Goal: Task Accomplishment & Management: Manage account settings

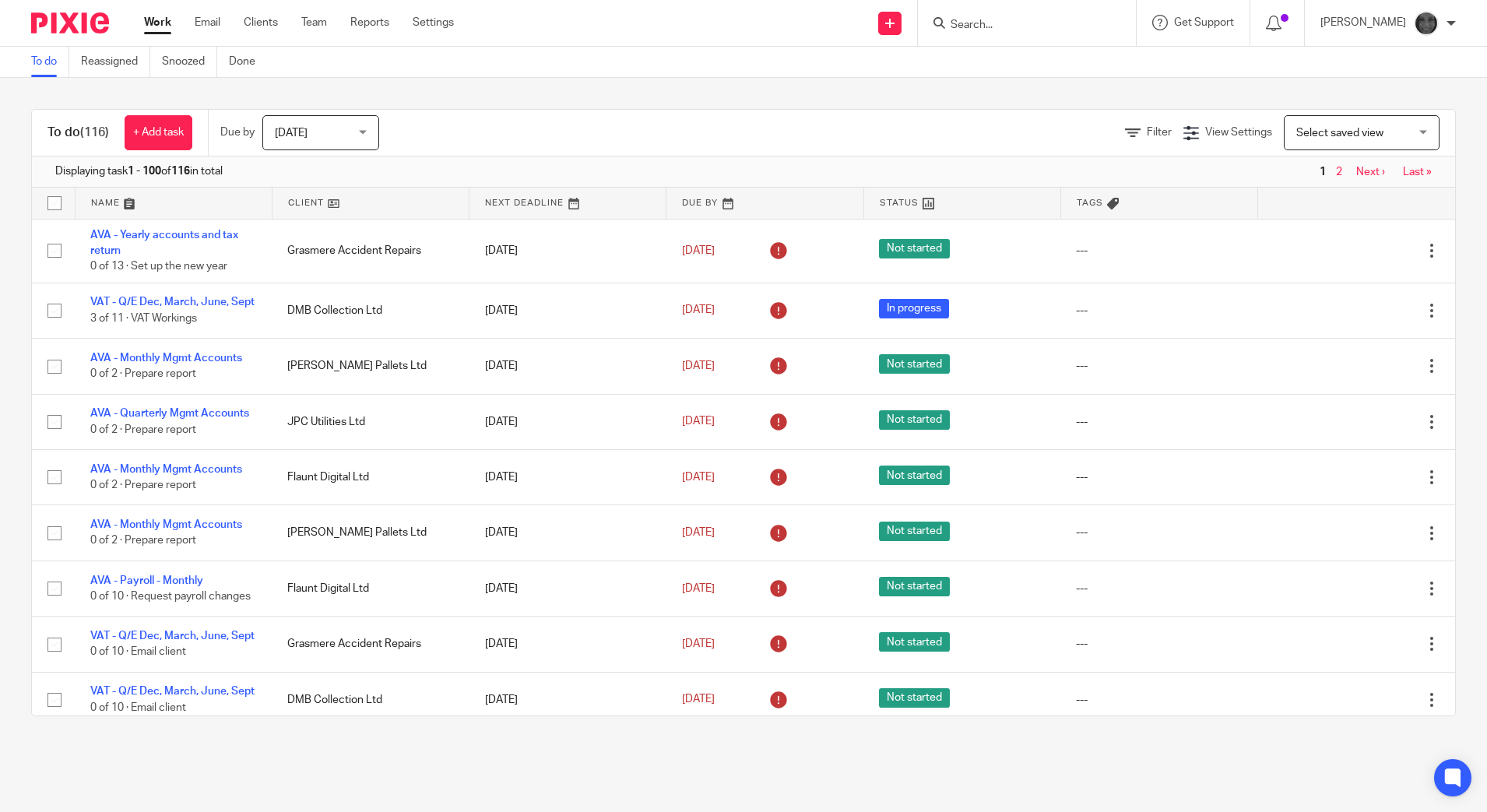
click at [993, 21] on input "Search" at bounding box center [1018, 25] width 140 height 14
type input "elysian"
click button "submit" at bounding box center [0, 0] width 0 height 0
click at [1064, 79] on link at bounding box center [1079, 67] width 267 height 36
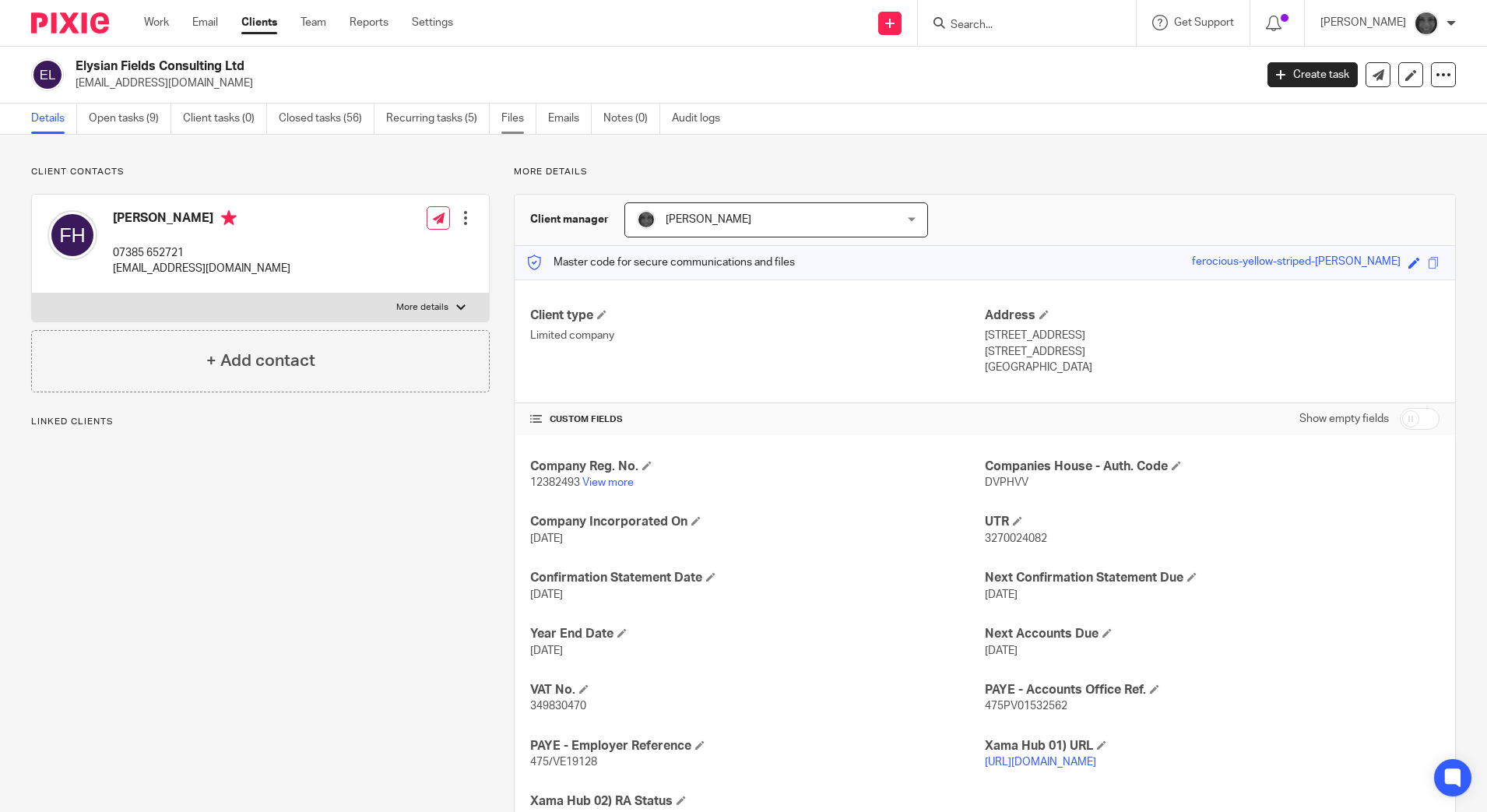
click at [512, 122] on link "Files" at bounding box center [519, 118] width 35 height 30
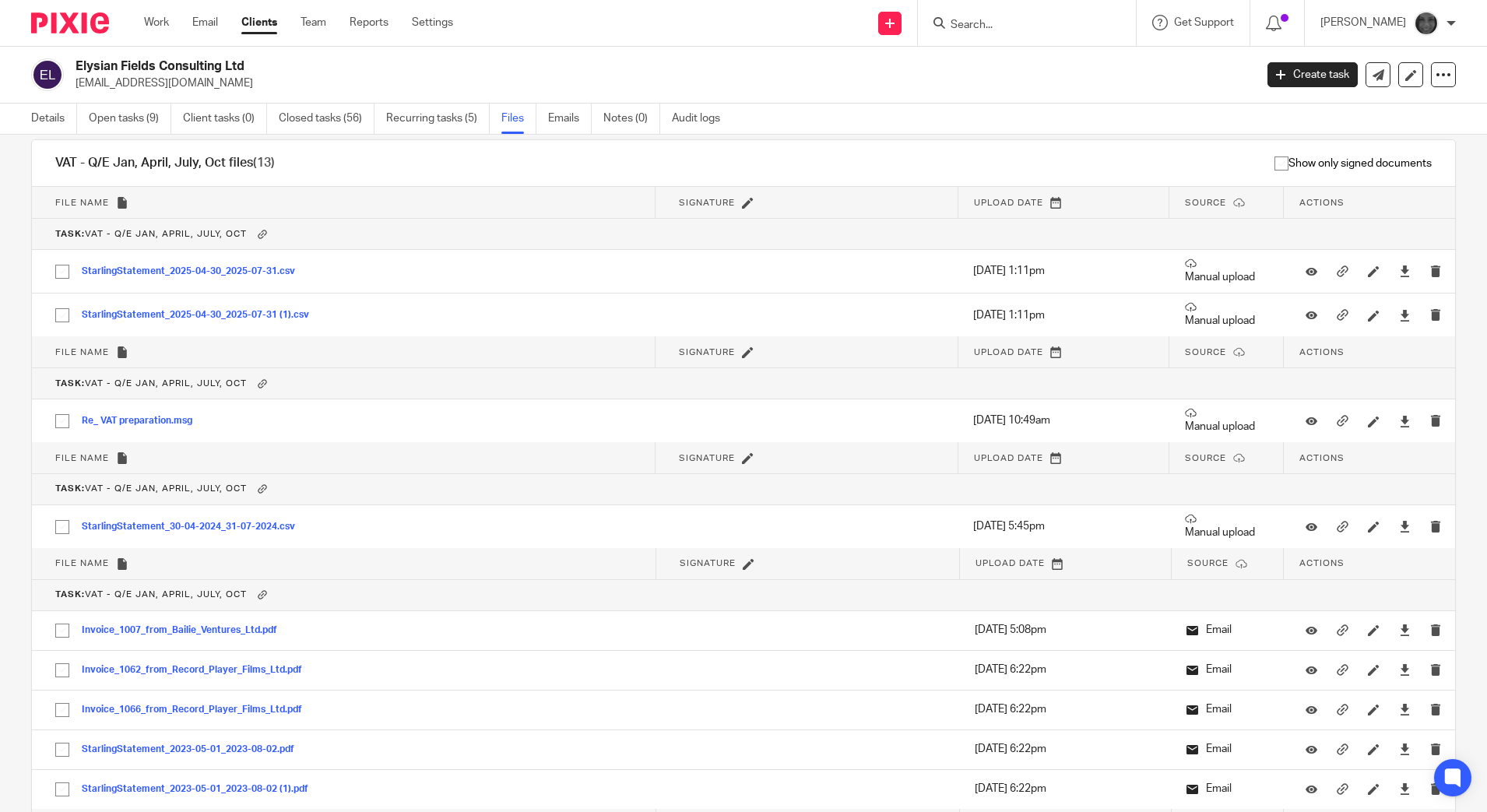
scroll to position [2981, 0]
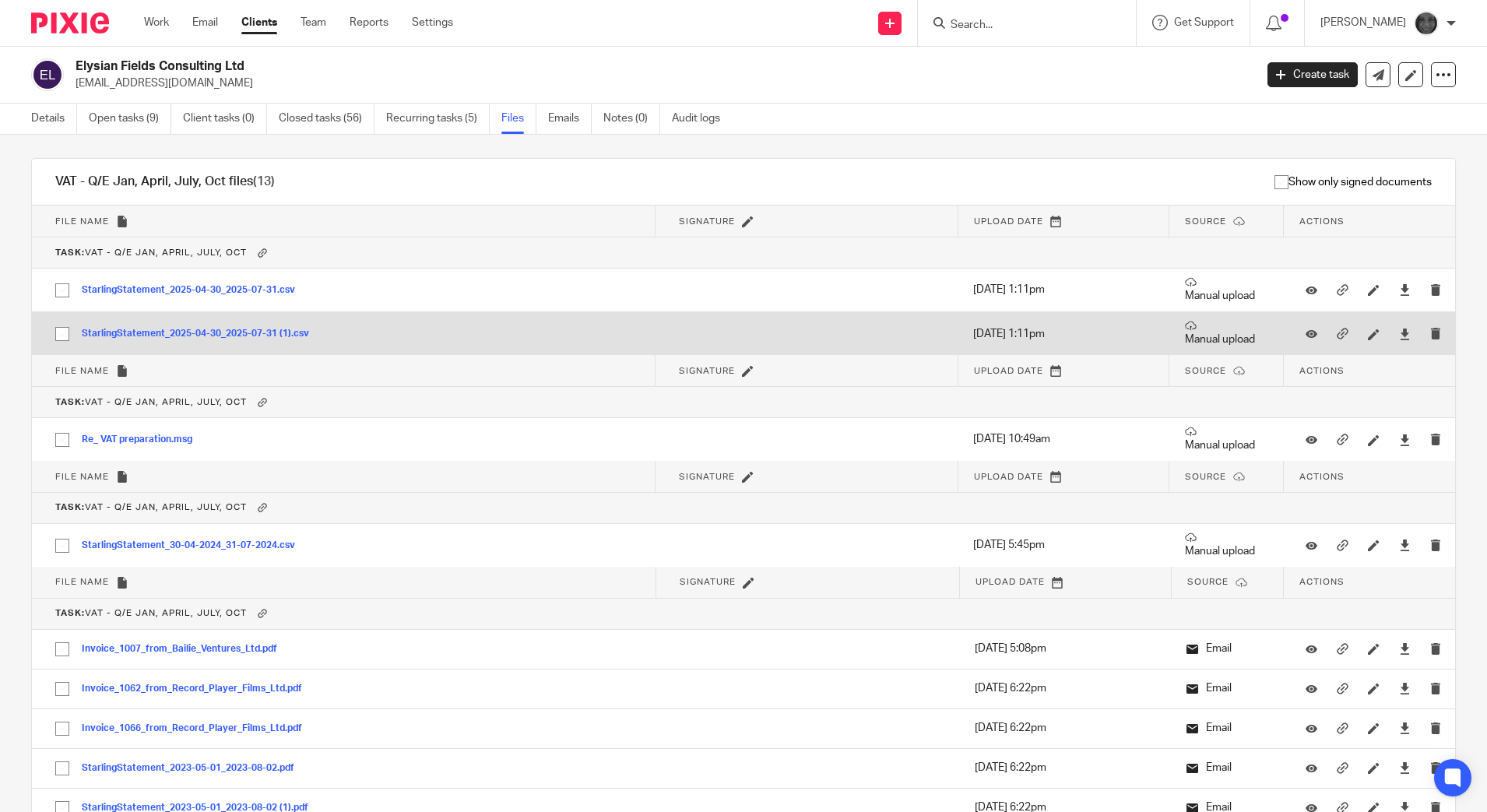
click at [1392, 325] on div at bounding box center [1404, 334] width 23 height 23
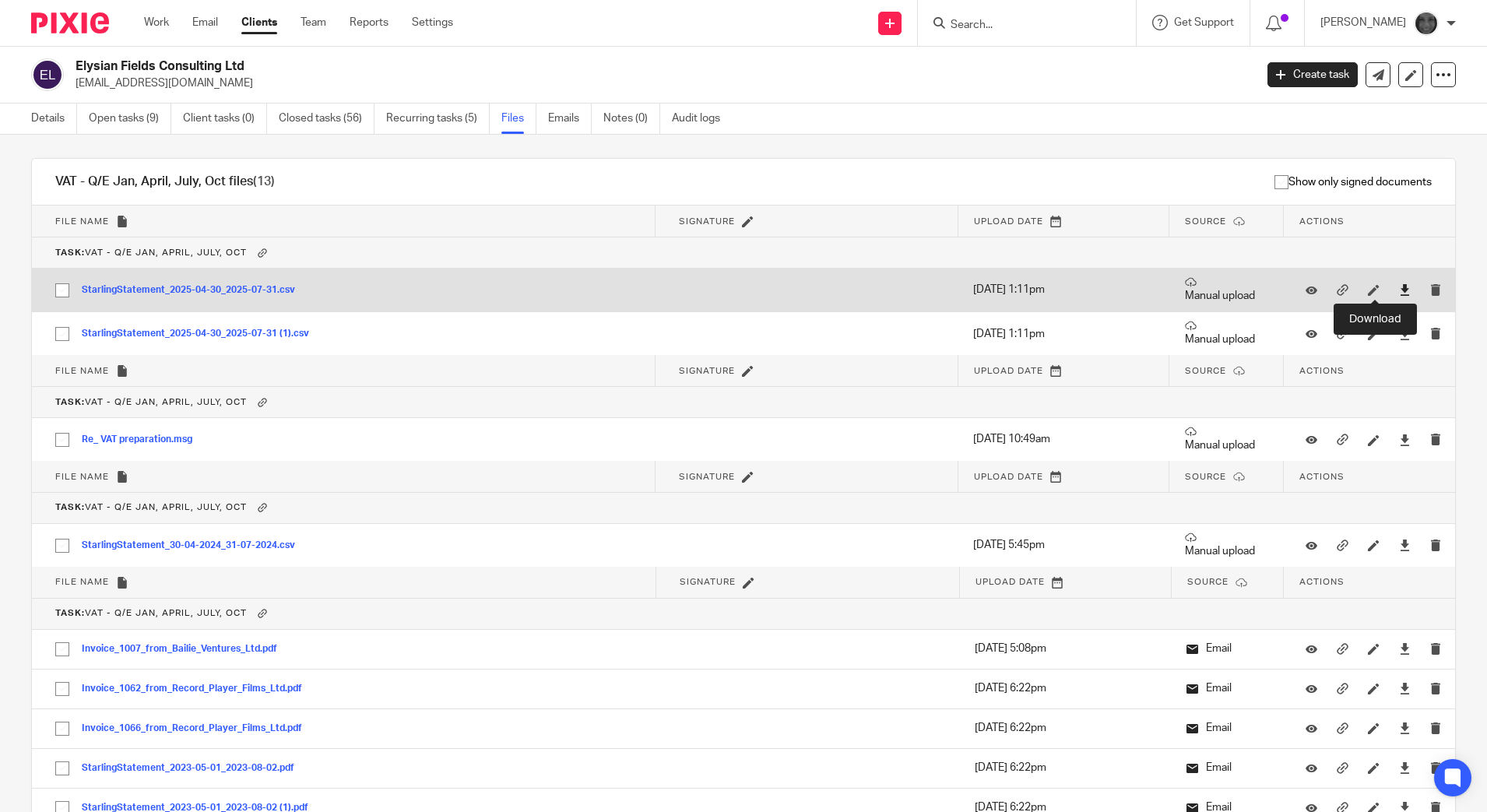
click at [1399, 291] on icon at bounding box center [1405, 290] width 12 height 12
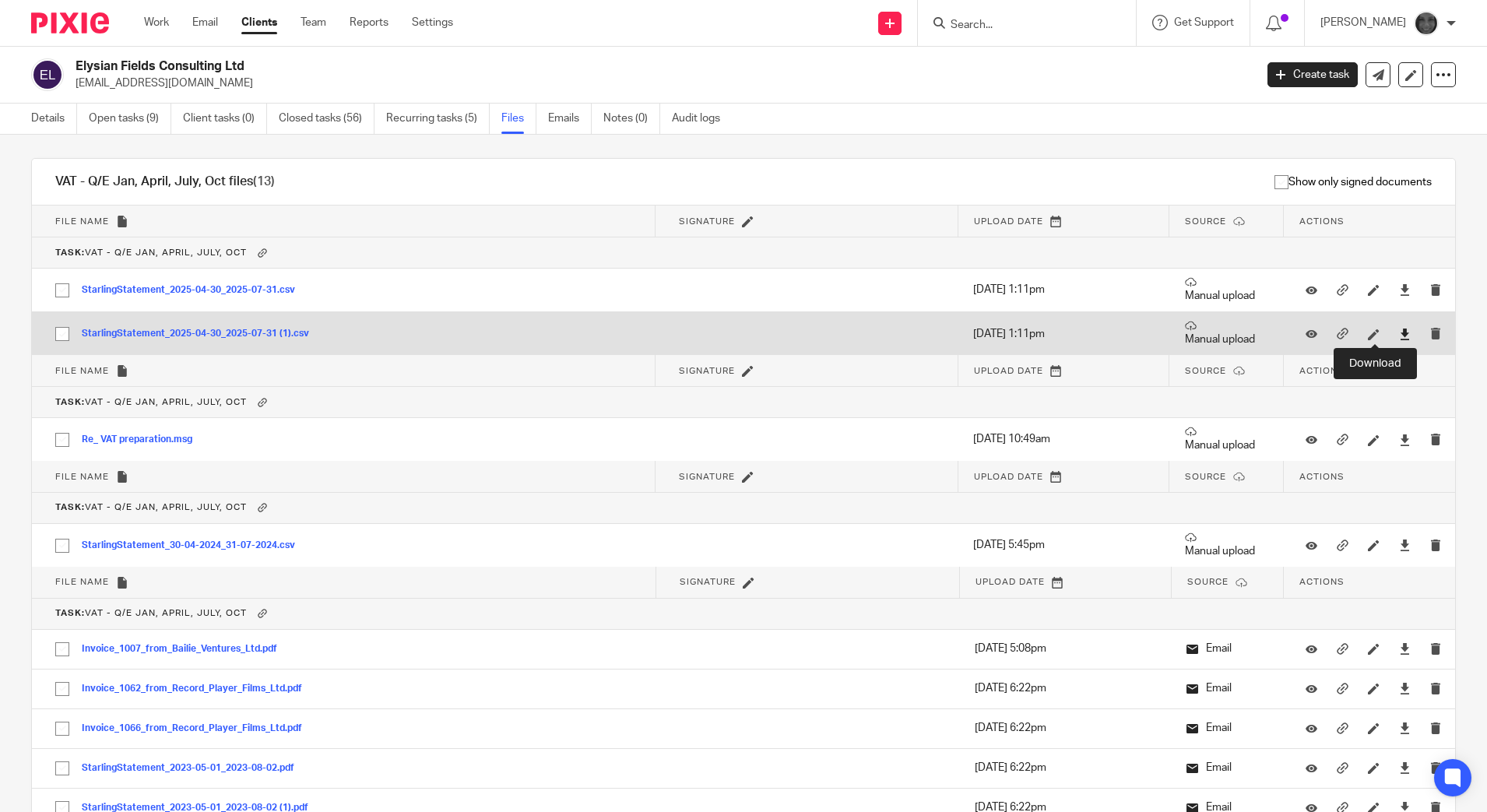
click at [1399, 338] on icon at bounding box center [1405, 334] width 12 height 12
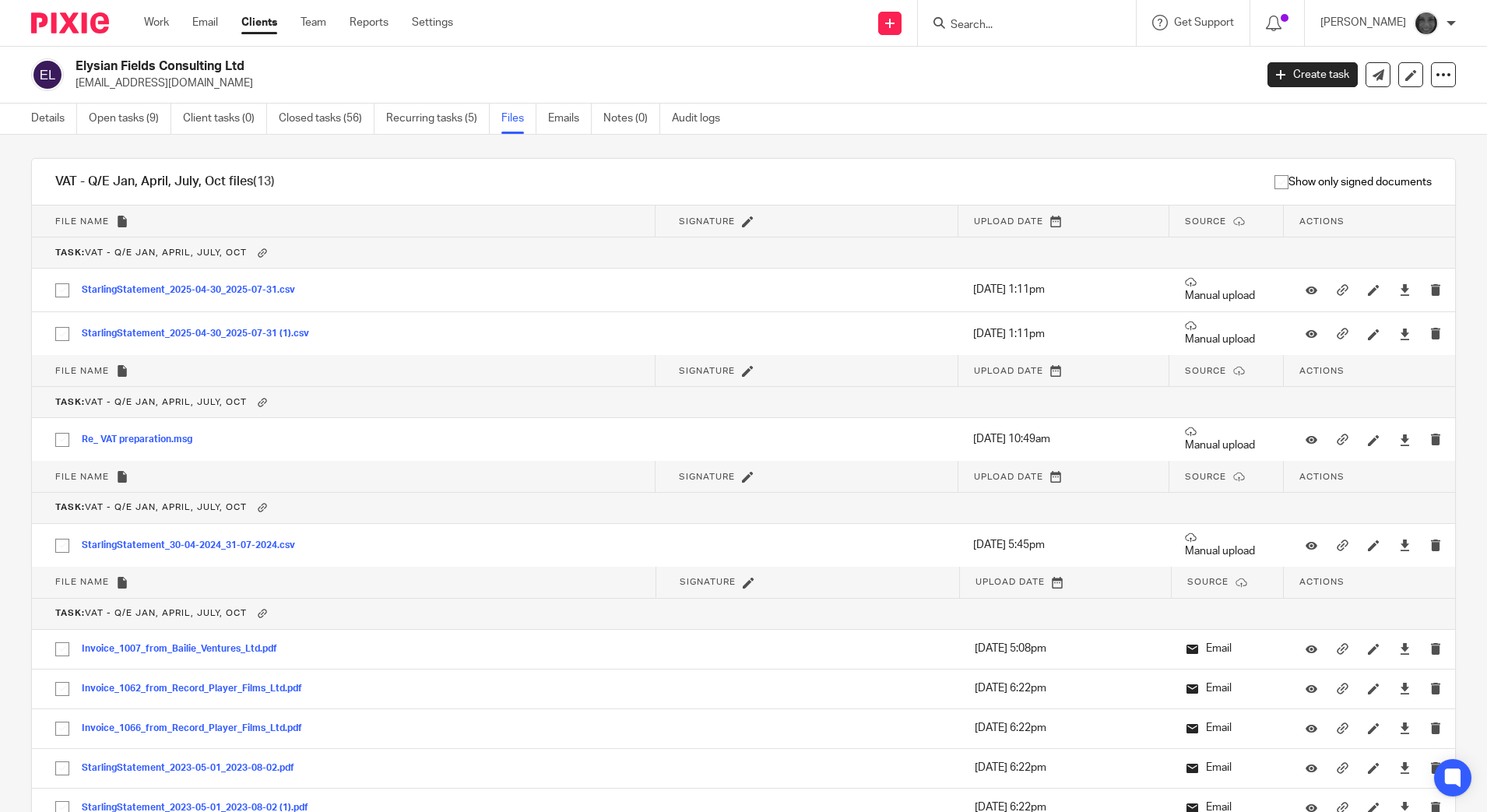
click at [681, 21] on div "Send new email Create task Add client Request signature Get Support Contact via…" at bounding box center [981, 23] width 1010 height 46
click at [1076, 21] on input "Search" at bounding box center [1018, 25] width 140 height 14
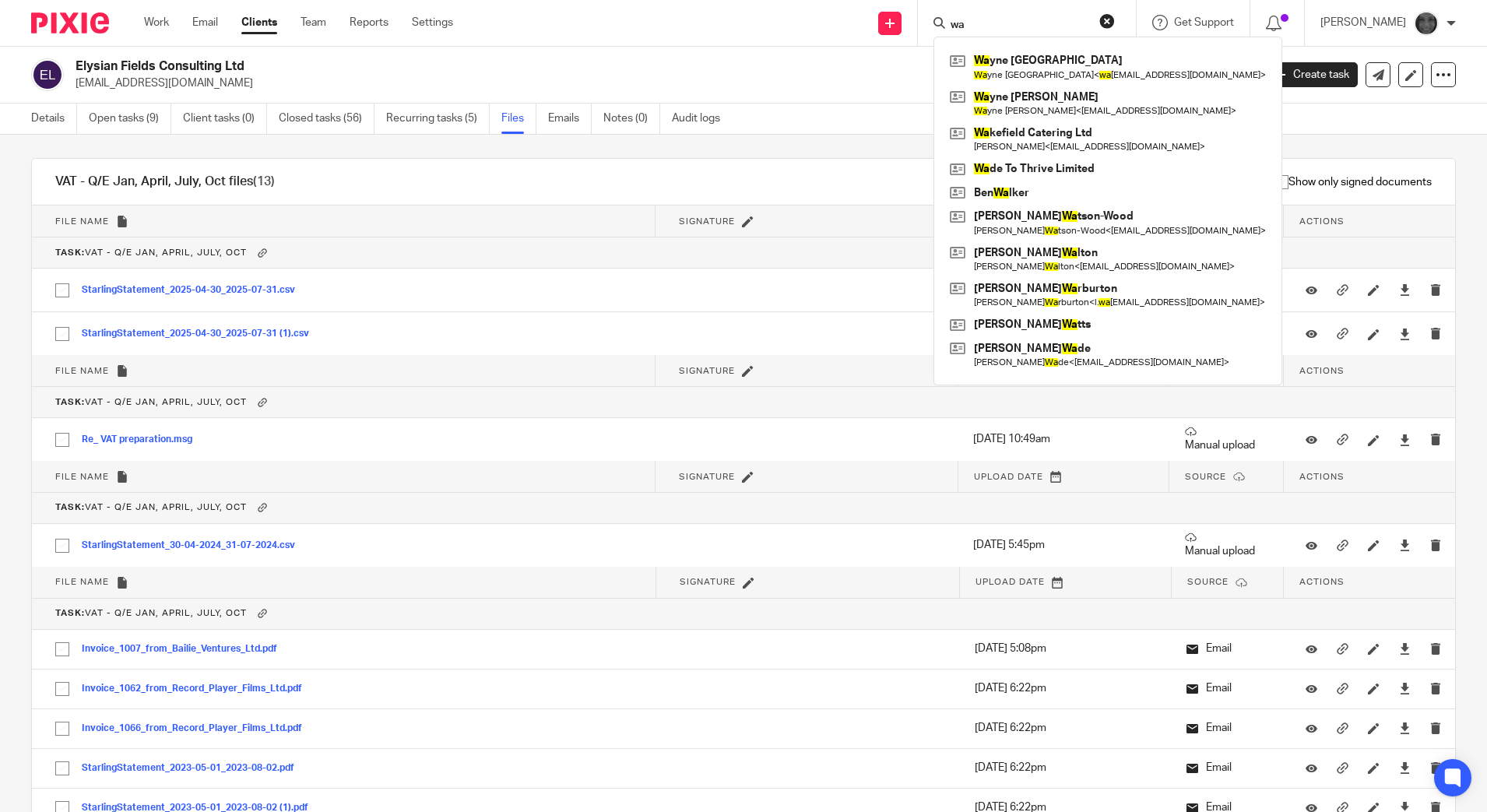
type input "w"
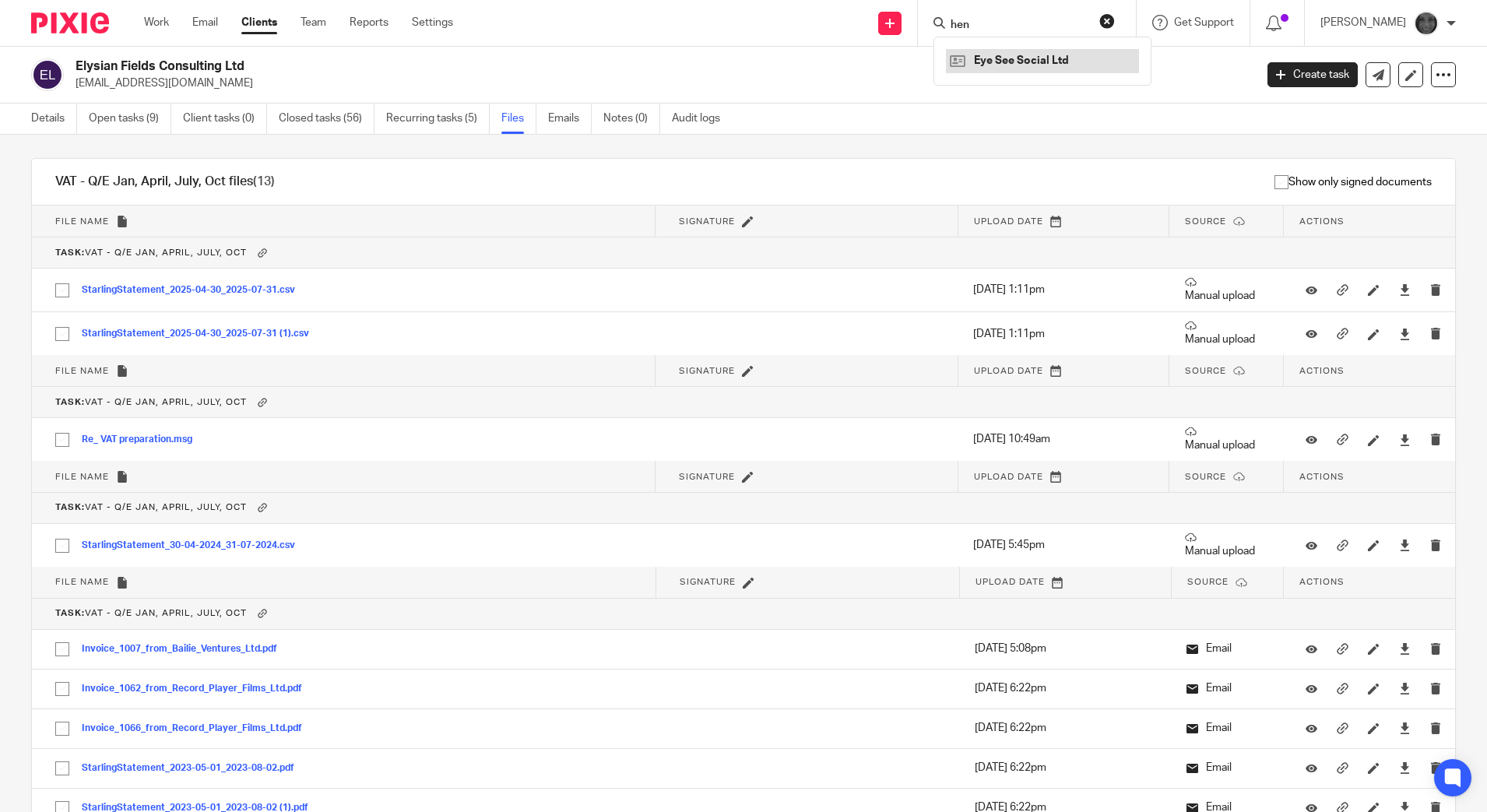
type input "hen"
click at [1045, 67] on link at bounding box center [1042, 61] width 193 height 23
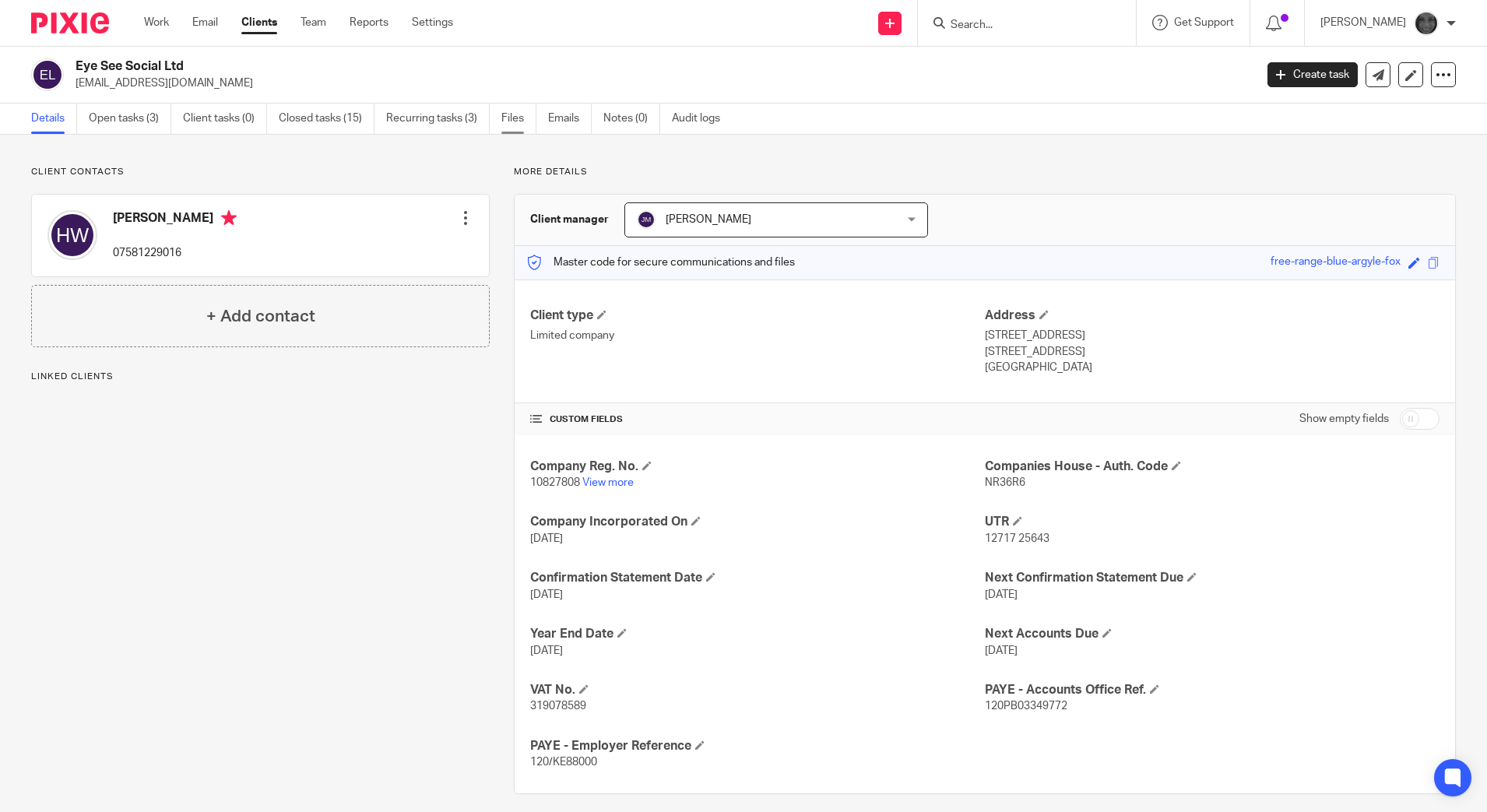
click at [519, 122] on link "Files" at bounding box center [519, 118] width 35 height 30
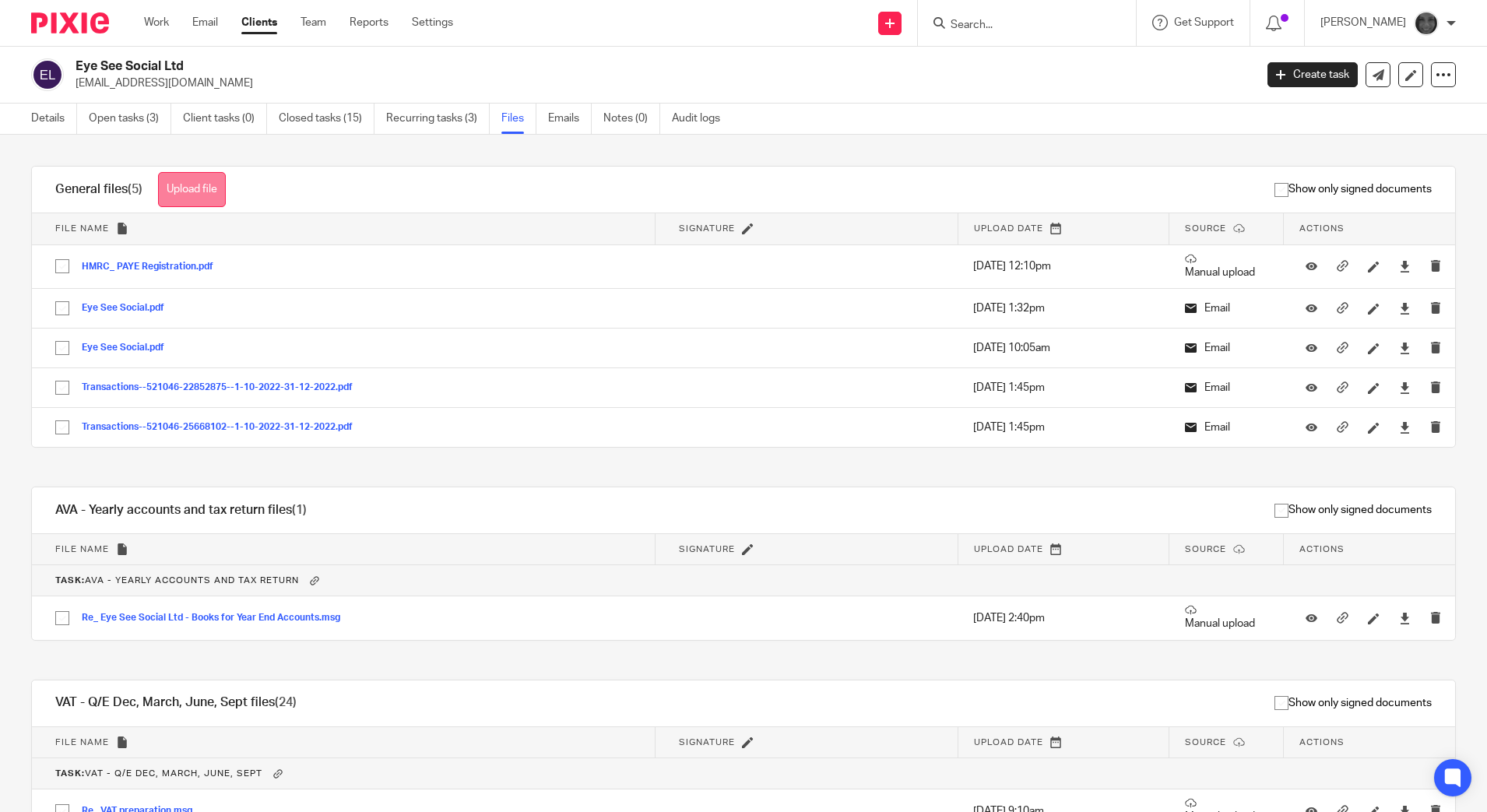
click at [189, 189] on button "Upload file" at bounding box center [192, 189] width 67 height 35
